Goal: Find specific page/section: Find specific page/section

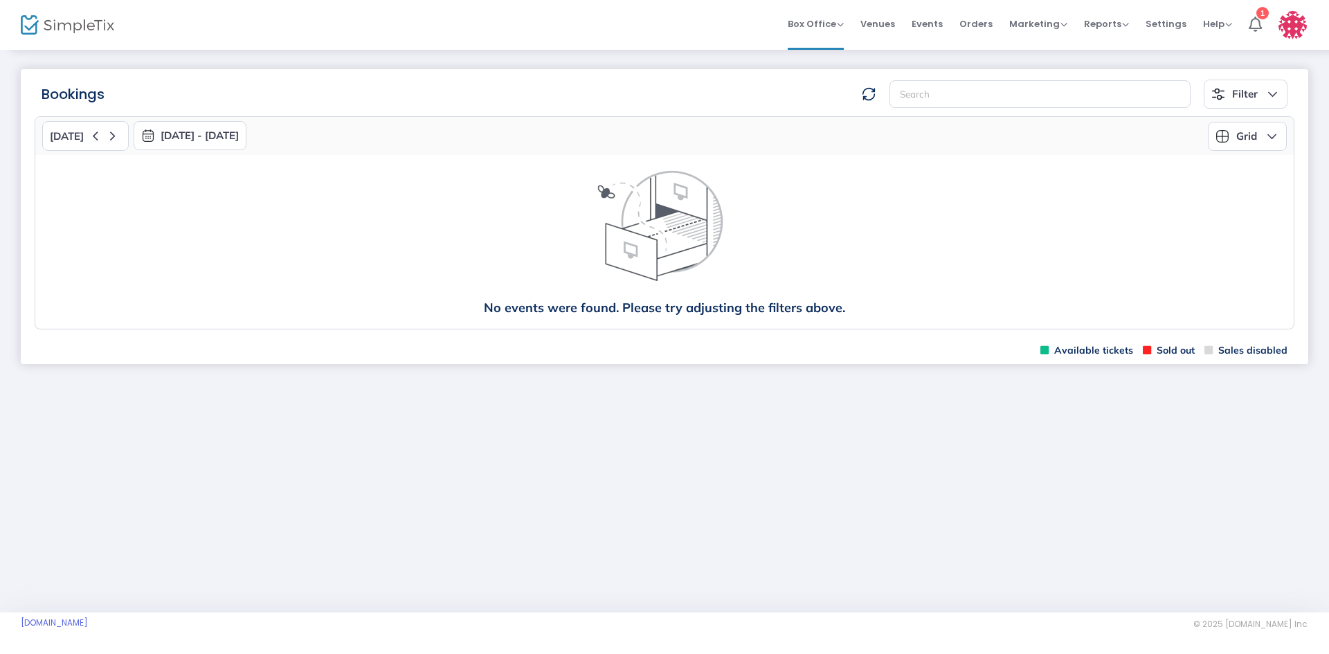
drag, startPoint x: 938, startPoint y: 26, endPoint x: 929, endPoint y: 26, distance: 9.0
click at [938, 26] on span "Events" at bounding box center [927, 23] width 31 height 35
